Goal: Information Seeking & Learning: Learn about a topic

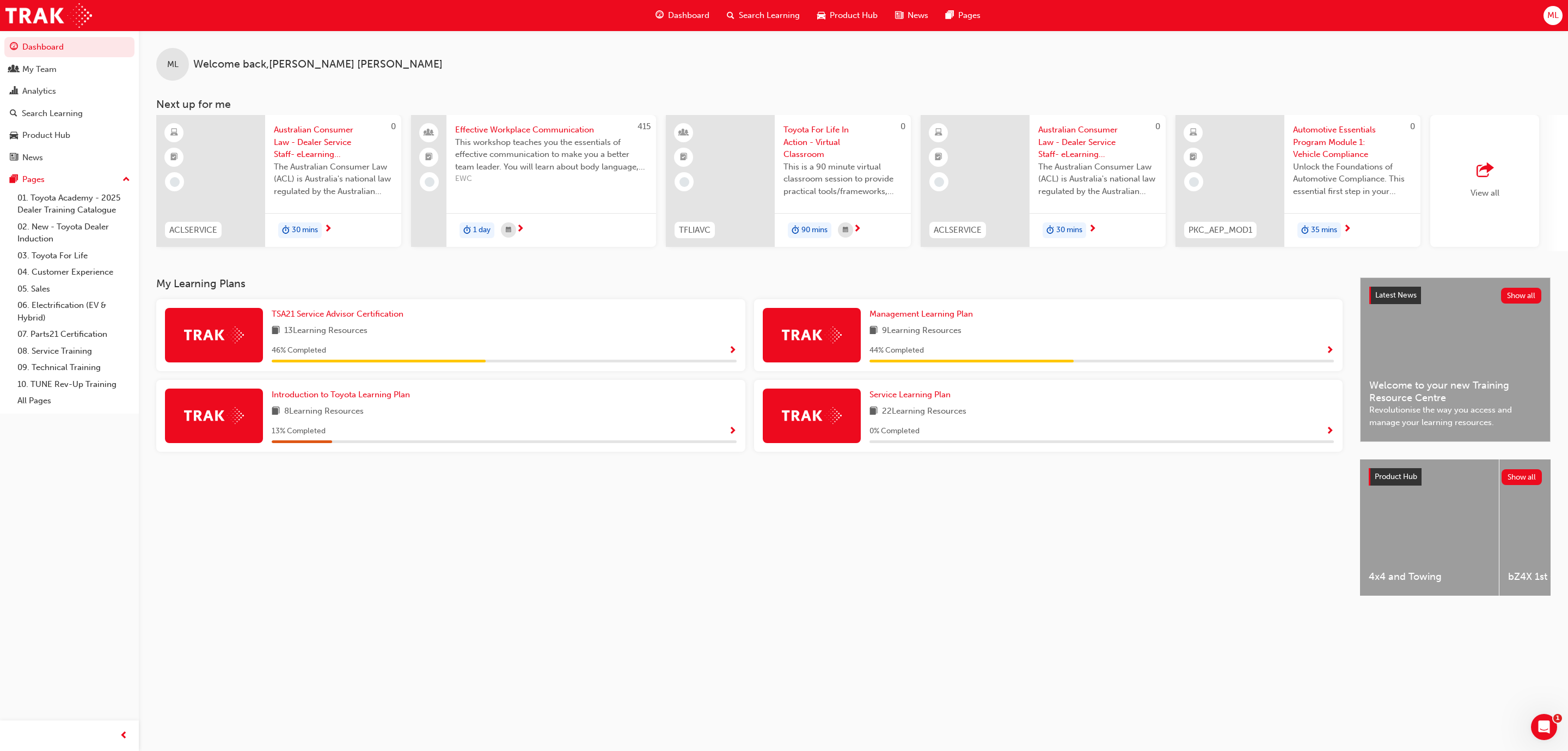
click at [763, 18] on span "Search Learning" at bounding box center [769, 16] width 61 height 13
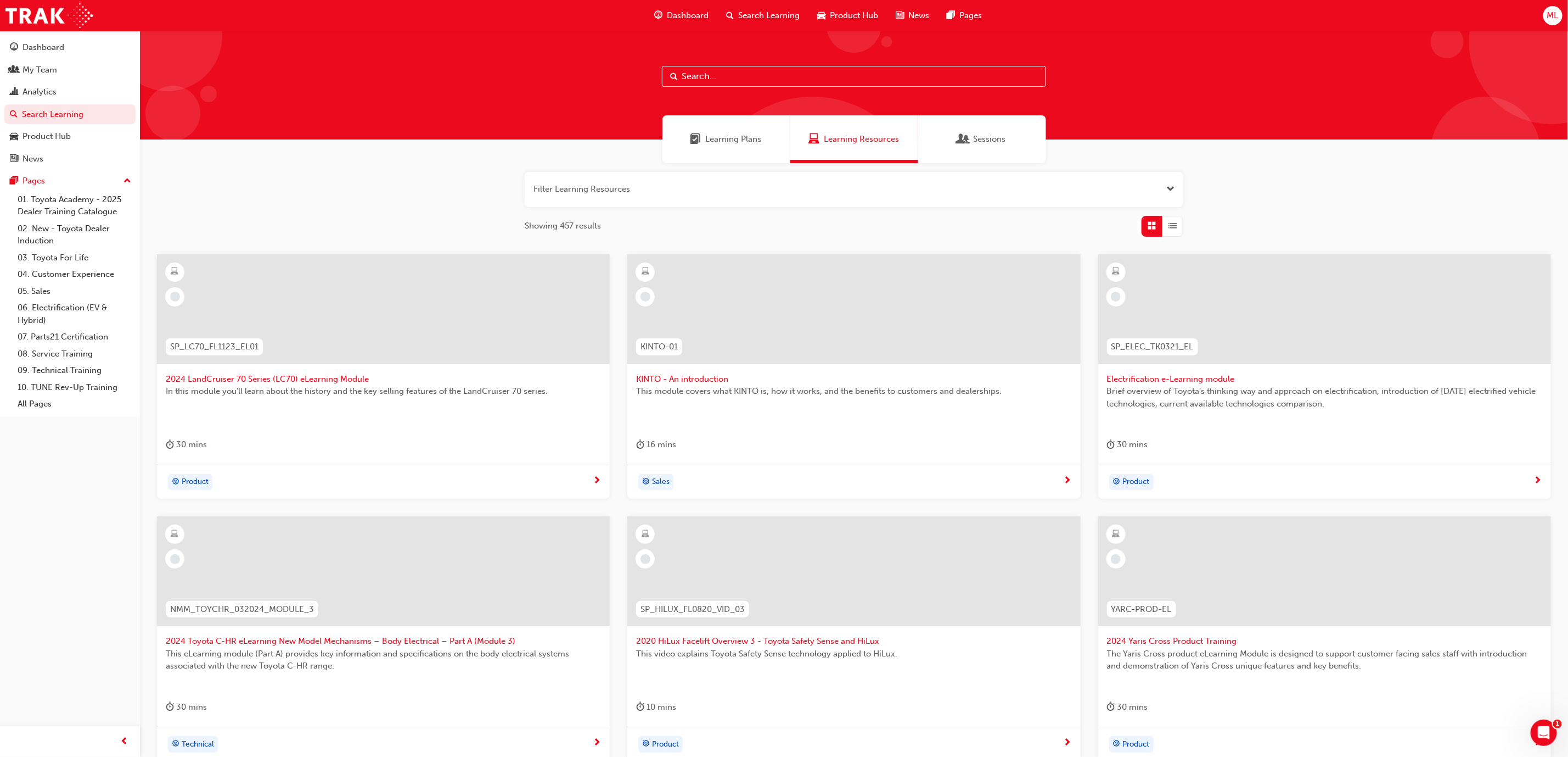
click at [740, 66] on input "text" at bounding box center [854, 76] width 384 height 21
type input "t"
type input "induction"
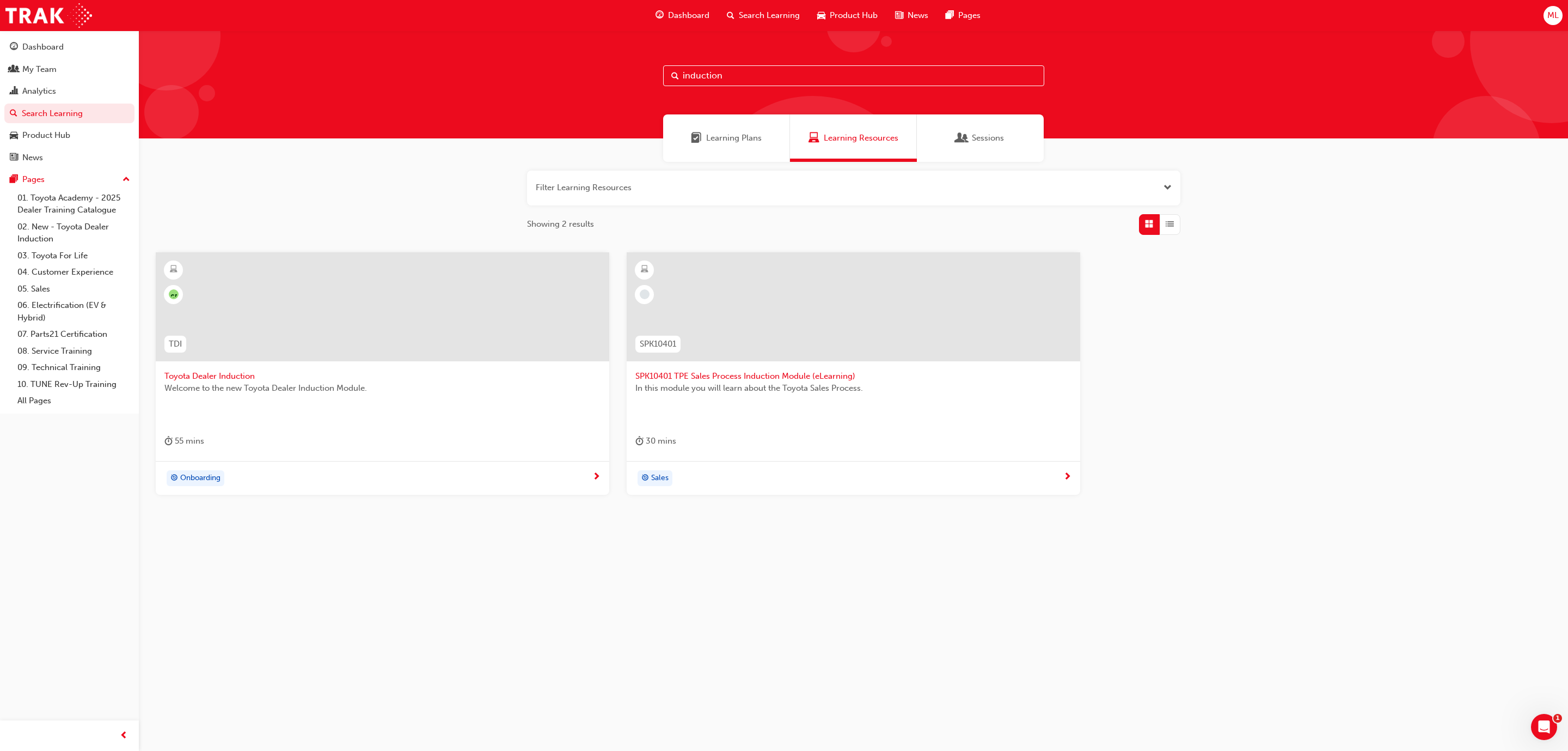
click at [227, 374] on span "Toyota Dealer Induction" at bounding box center [382, 376] width 436 height 13
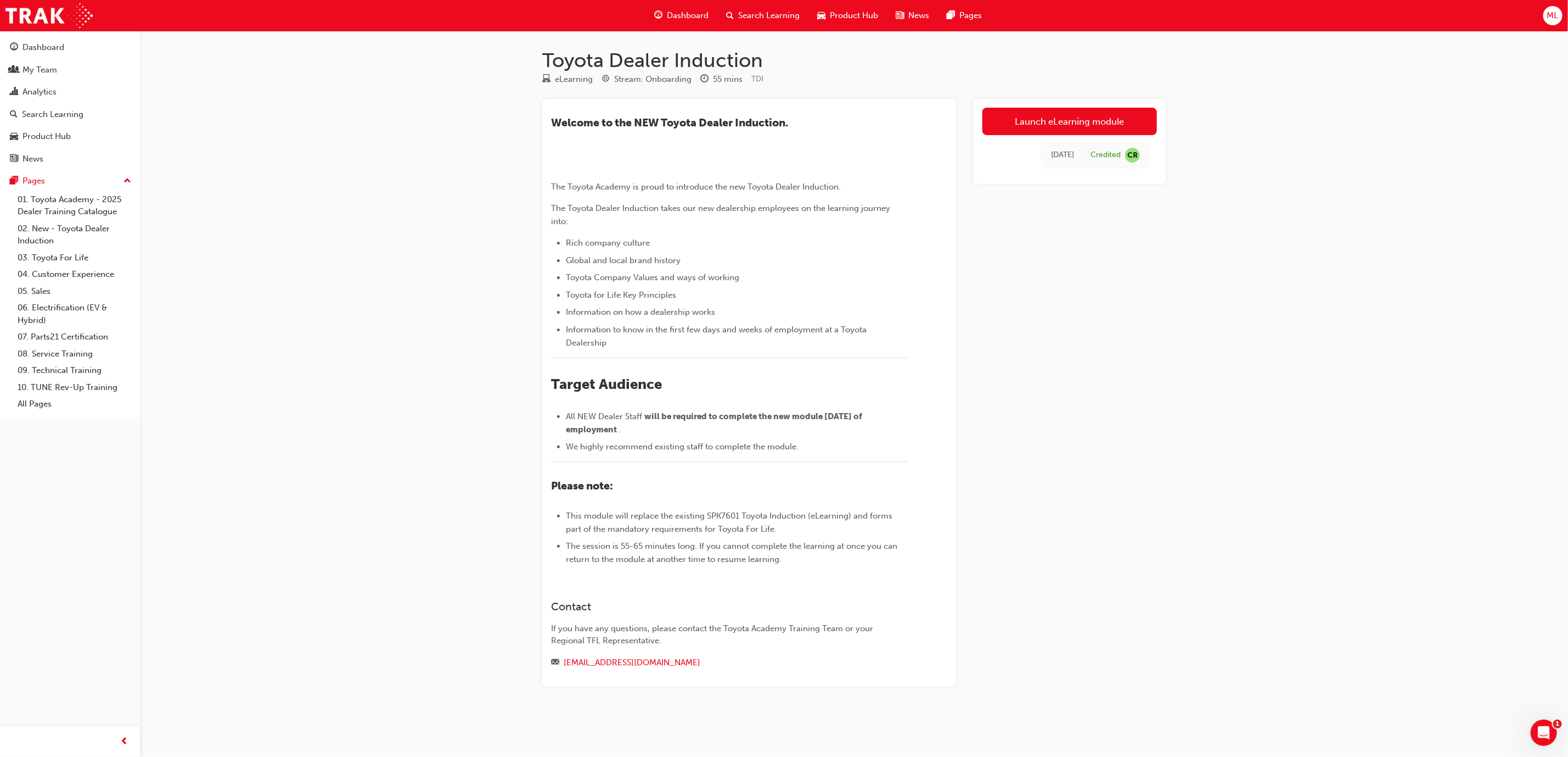
click at [1553, 12] on span "ML" at bounding box center [1553, 16] width 11 height 13
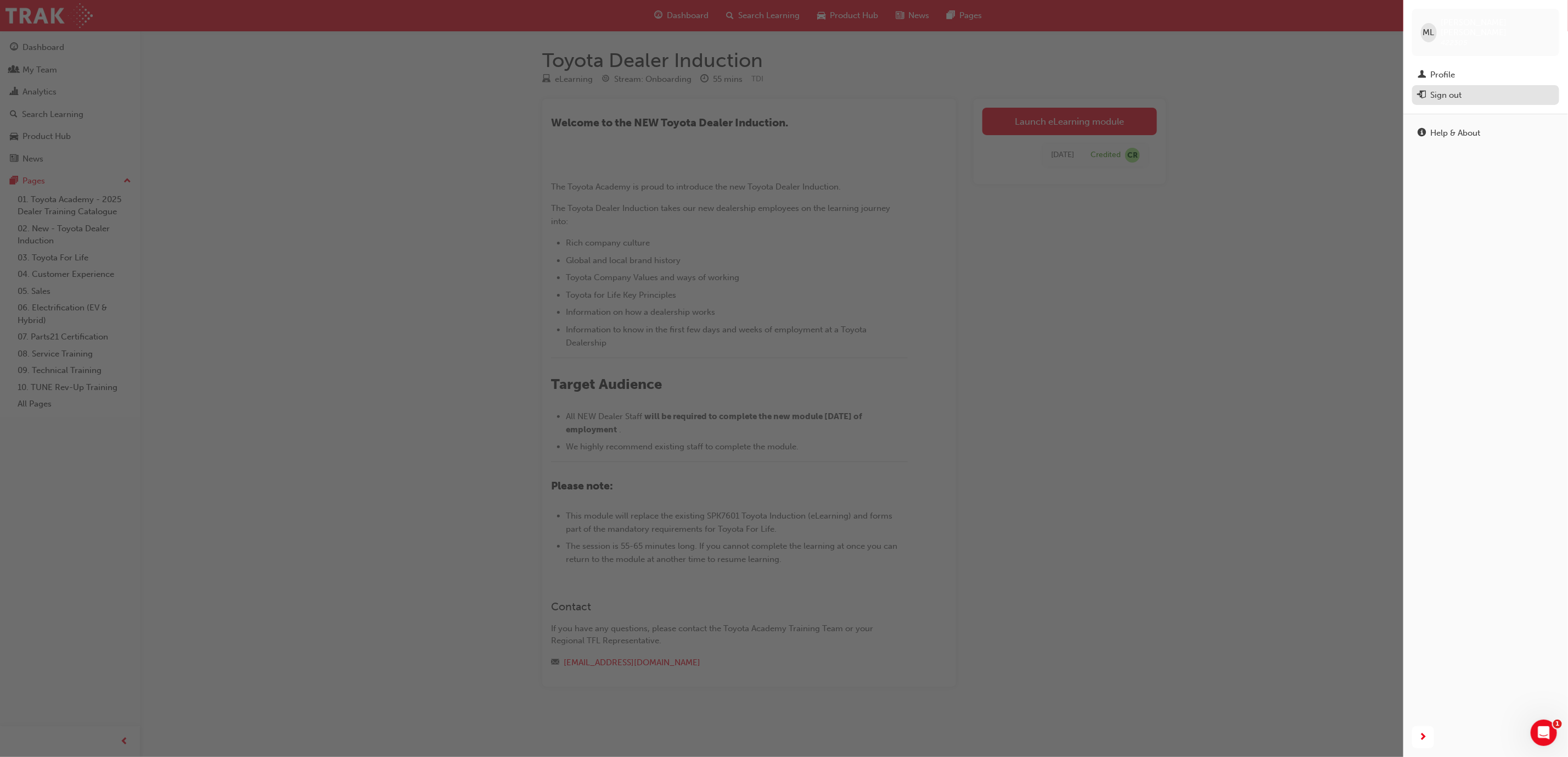
click at [1484, 89] on div "Sign out" at bounding box center [1485, 95] width 136 height 14
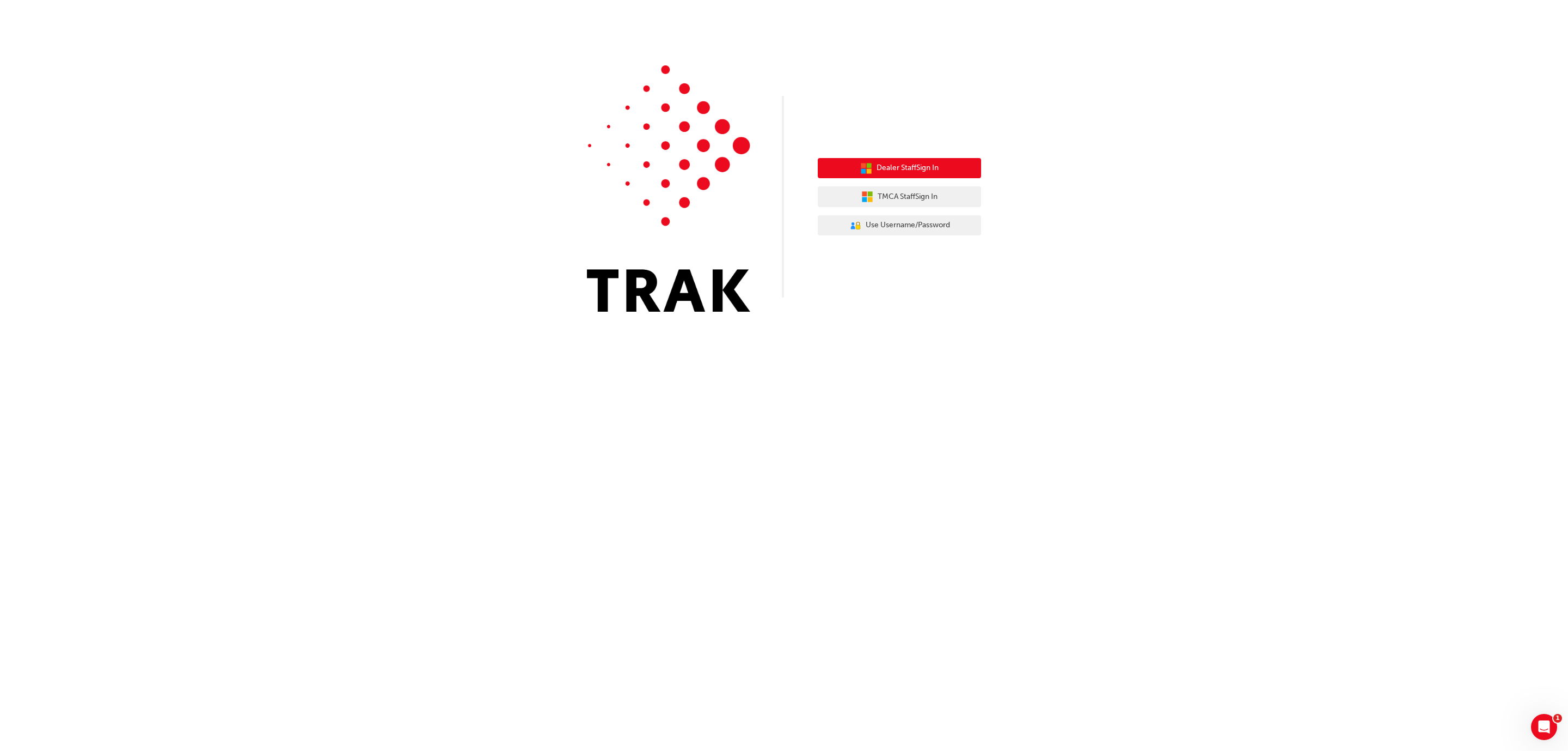
click at [926, 167] on span "Dealer Staff Sign In" at bounding box center [907, 168] width 62 height 13
